Goal: Task Accomplishment & Management: Manage account settings

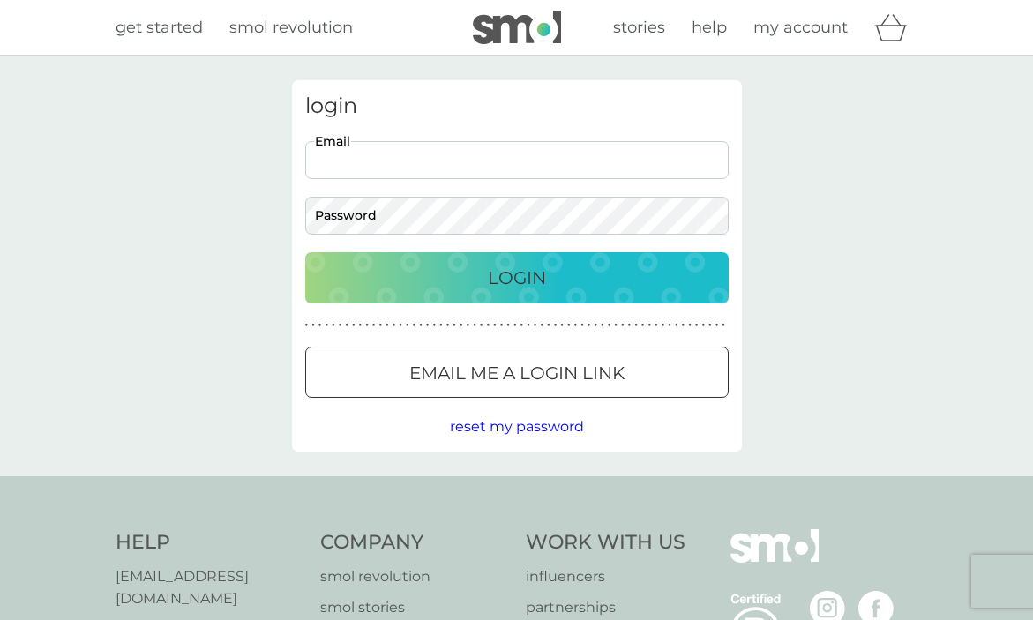
type input "iohegarty@googlemail.com"
click at [516, 277] on button "Login" at bounding box center [516, 277] width 423 height 51
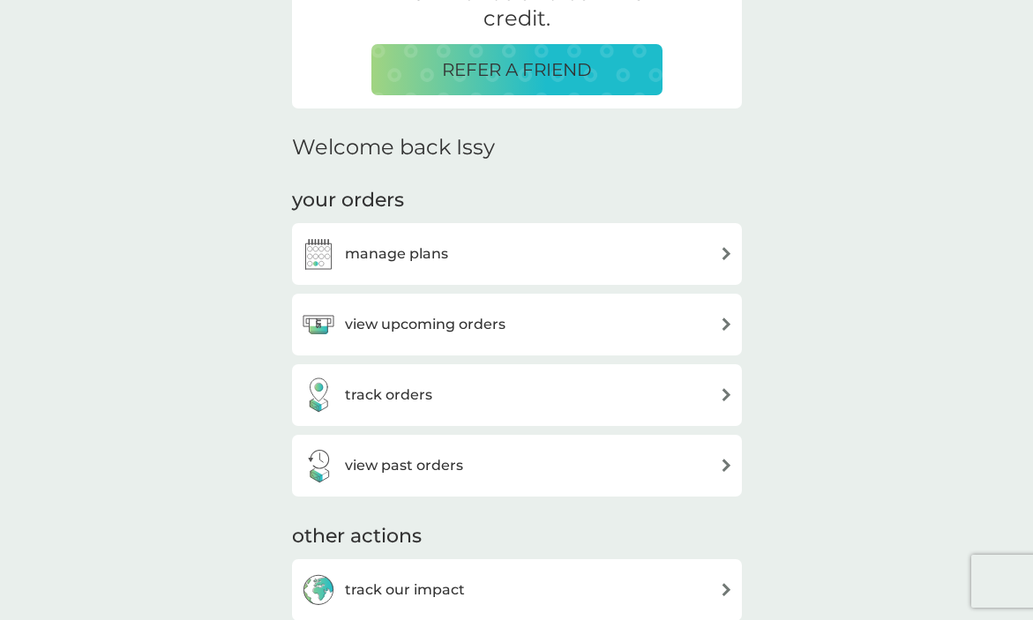
scroll to position [418, 0]
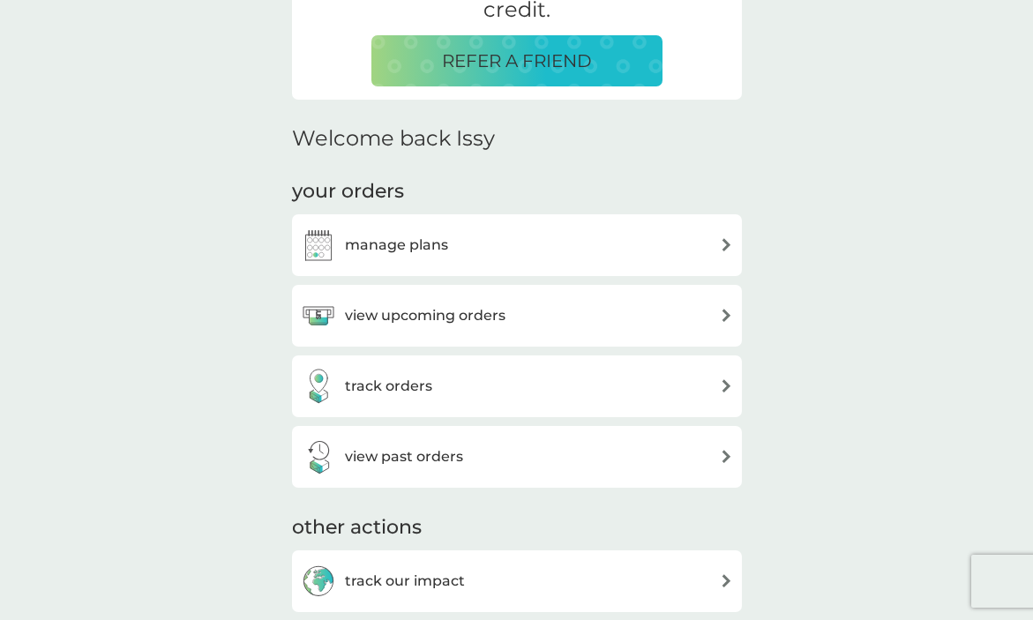
click at [474, 245] on div "manage plans" at bounding box center [517, 245] width 432 height 35
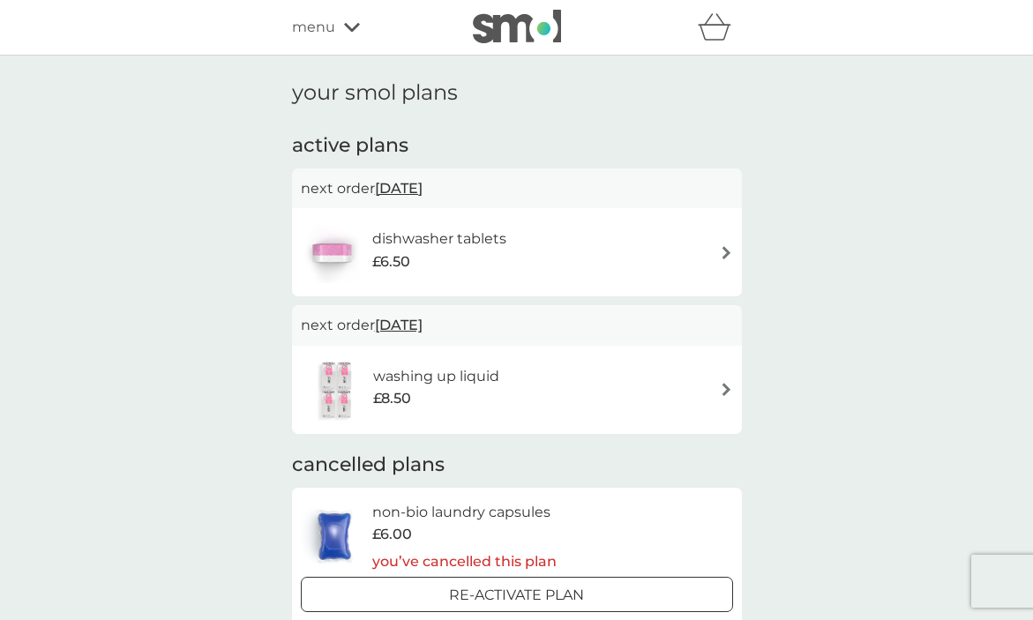
click at [531, 389] on div "washing up liquid £8.50" at bounding box center [517, 390] width 432 height 62
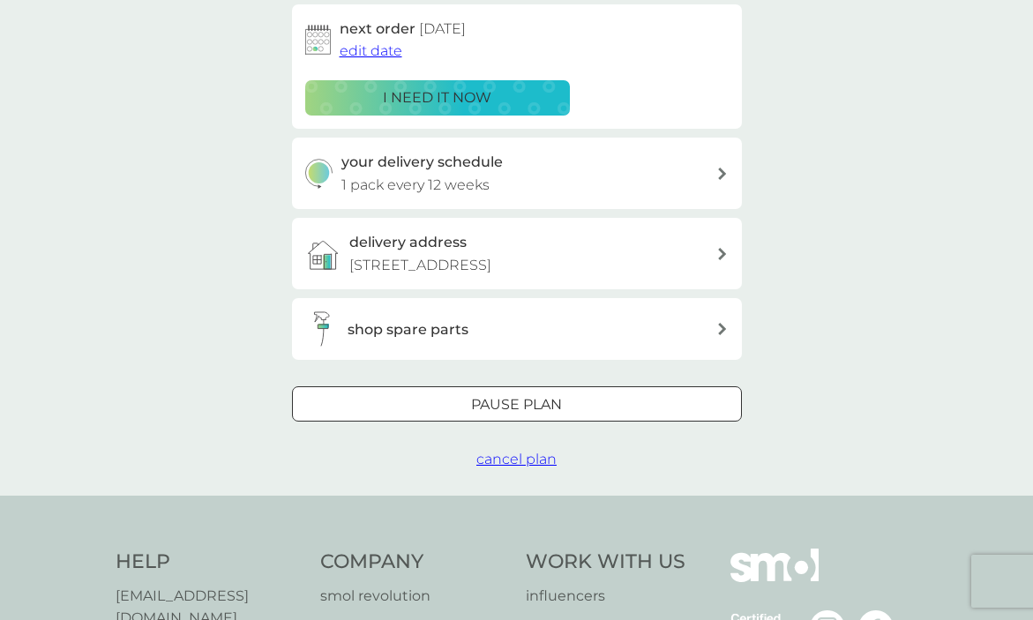
scroll to position [363, 0]
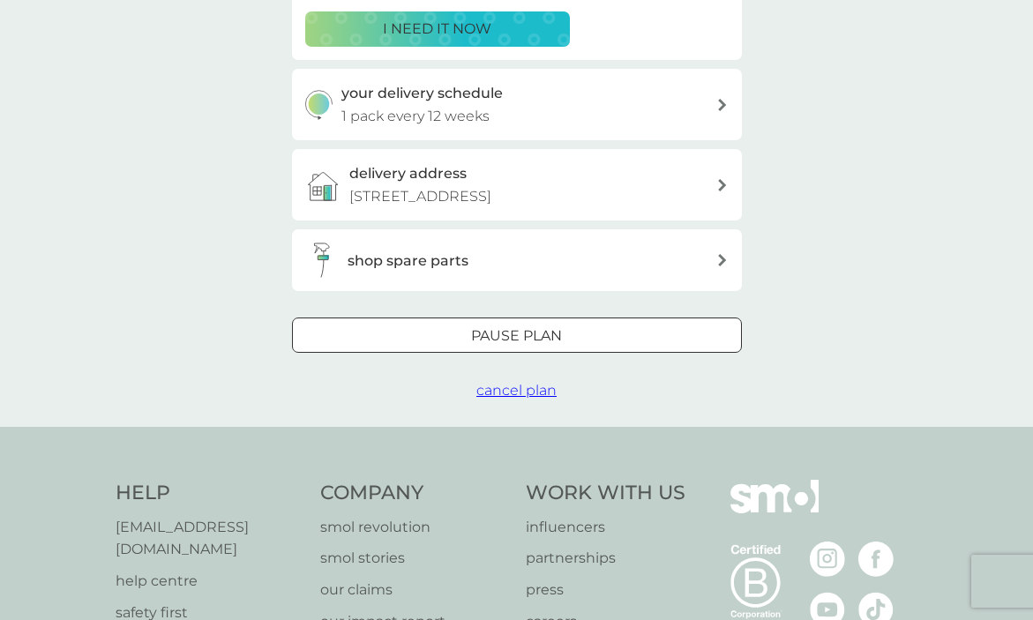
click at [550, 337] on p "Pause plan" at bounding box center [516, 336] width 91 height 23
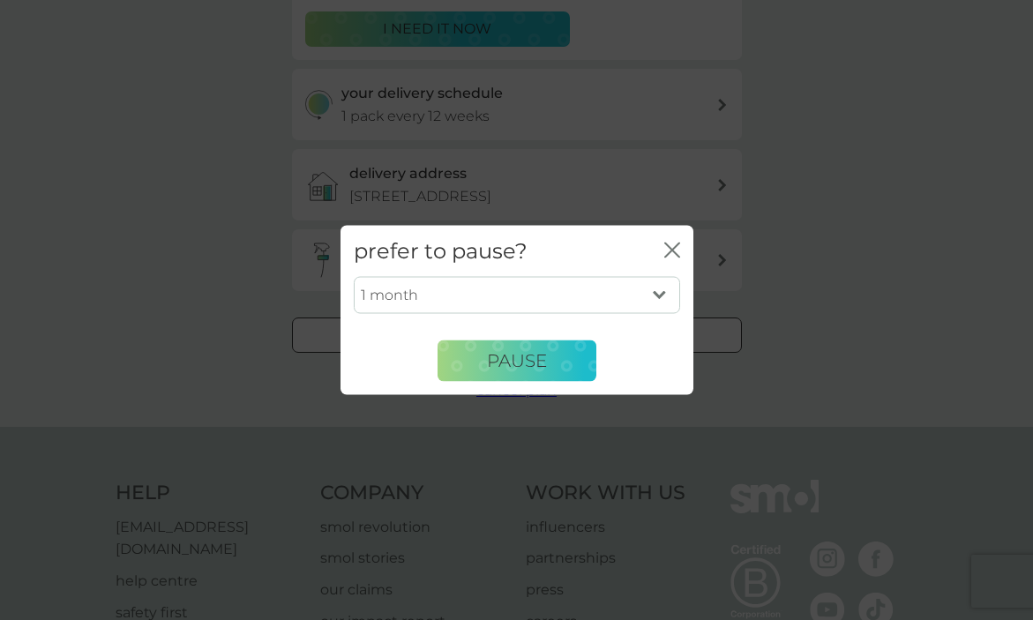
select select "6"
click at [530, 365] on span "Pause" at bounding box center [517, 360] width 60 height 21
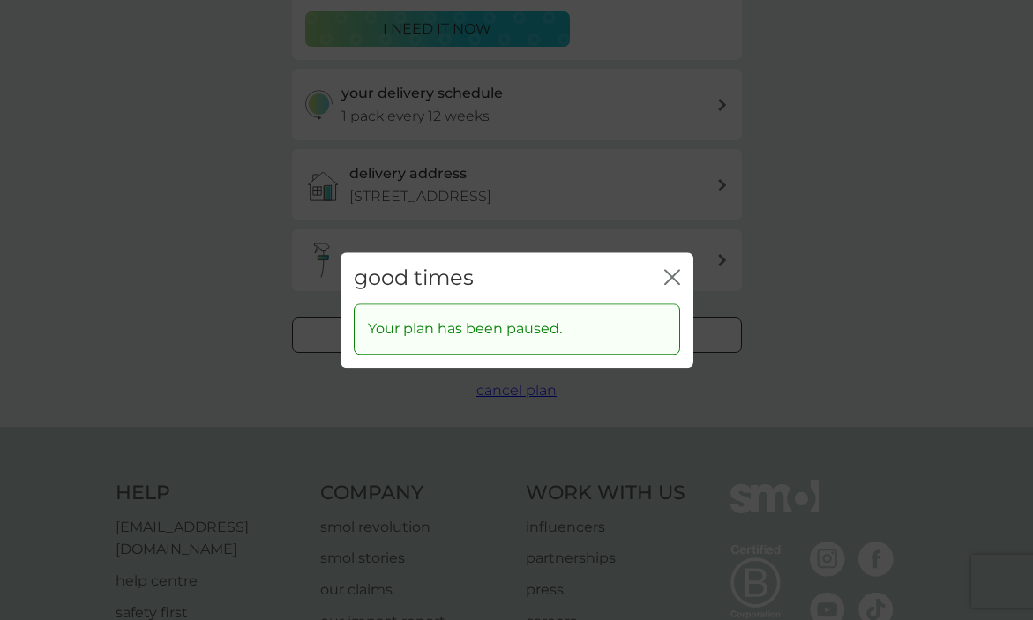
click at [671, 276] on icon "close" at bounding box center [668, 277] width 7 height 14
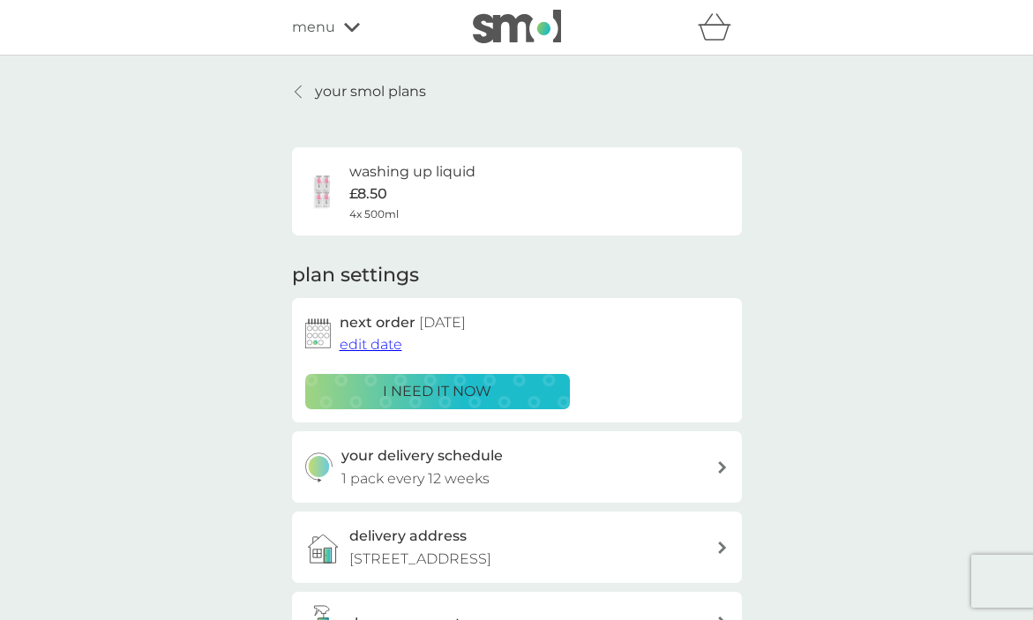
scroll to position [0, 0]
click at [326, 93] on p "your smol plans" at bounding box center [370, 91] width 111 height 23
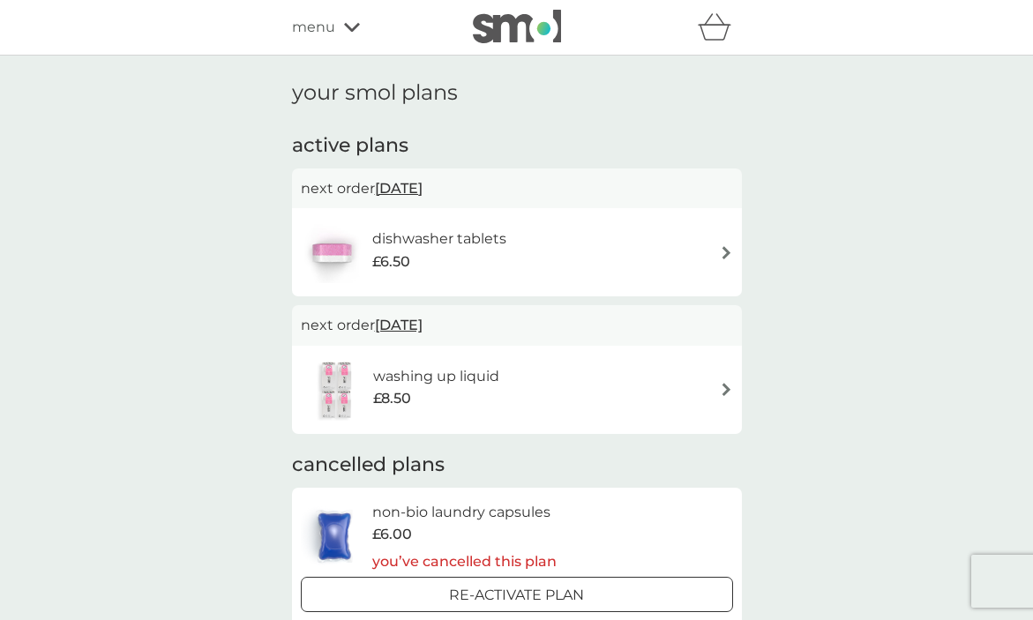
click at [518, 252] on div "dishwasher tablets £6.50" at bounding box center [448, 252] width 152 height 49
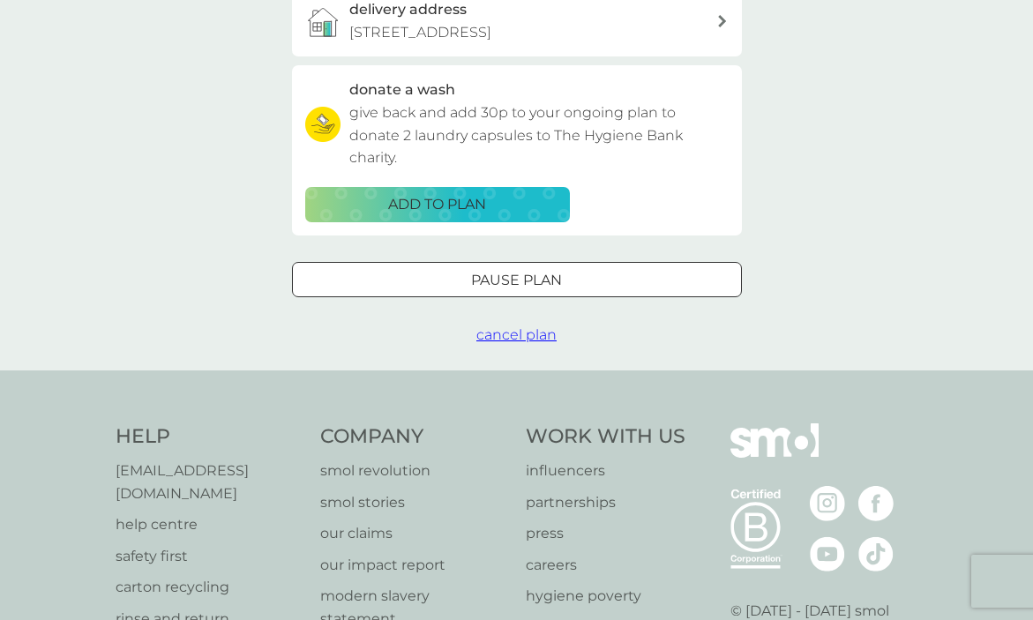
scroll to position [496, 0]
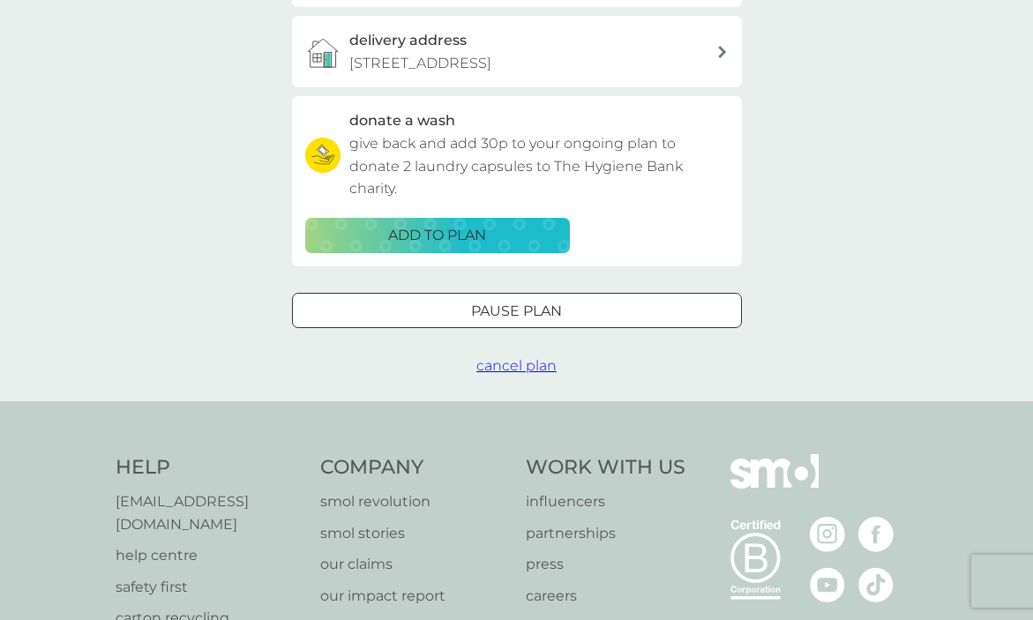
click at [550, 307] on p "Pause plan" at bounding box center [516, 311] width 91 height 23
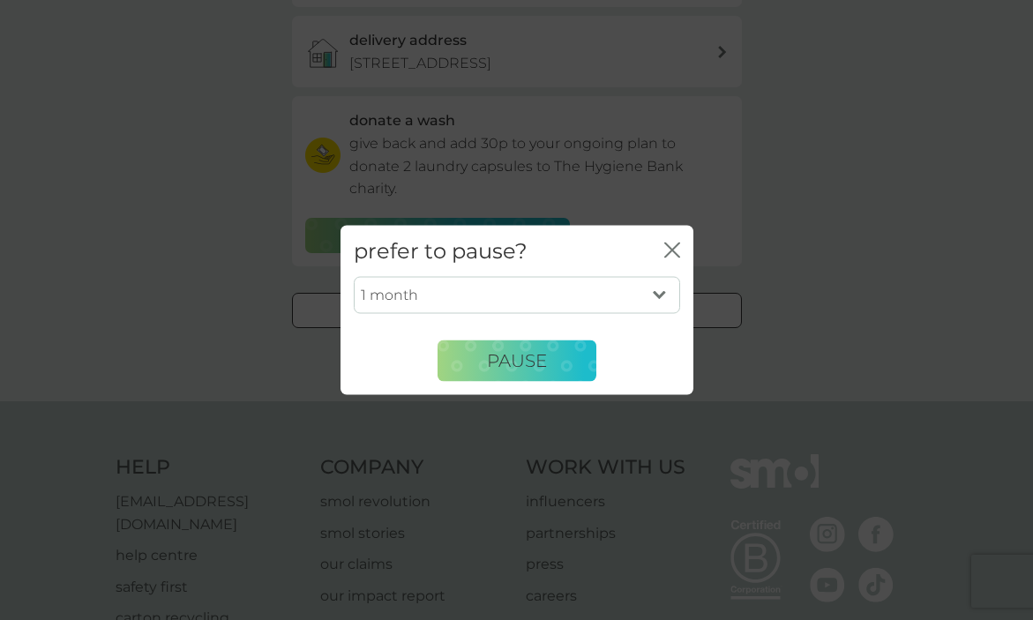
select select "6"
click at [550, 361] on button "Pause" at bounding box center [517, 361] width 159 height 42
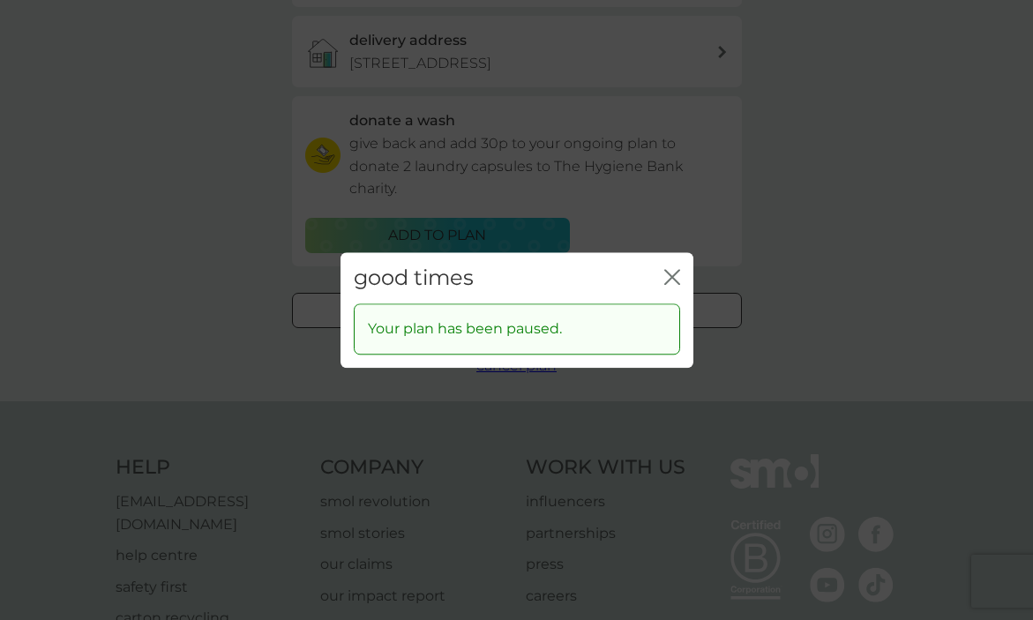
click at [668, 279] on icon "close" at bounding box center [672, 277] width 16 height 16
